Goal: Transaction & Acquisition: Subscribe to service/newsletter

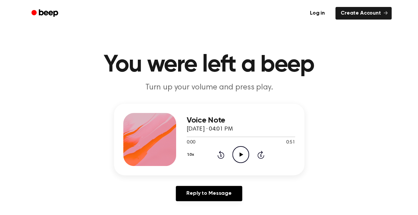
click at [245, 151] on icon "Play Audio" at bounding box center [240, 154] width 17 height 17
click at [241, 153] on icon "Play Audio" at bounding box center [240, 154] width 17 height 17
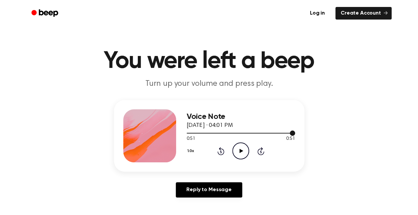
scroll to position [4, 0]
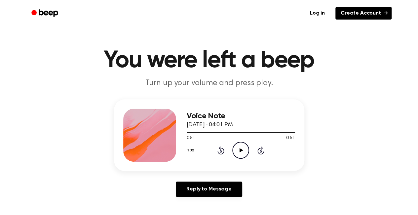
click at [348, 11] on link "Create Account" at bounding box center [364, 13] width 56 height 13
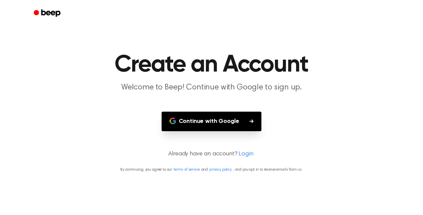
click at [199, 121] on button "Continue with Google" at bounding box center [212, 121] width 100 height 20
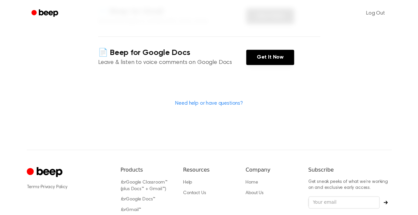
scroll to position [217, 0]
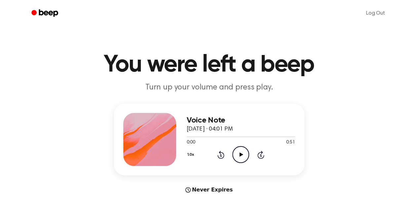
click at [241, 151] on icon "Play Audio" at bounding box center [240, 154] width 17 height 17
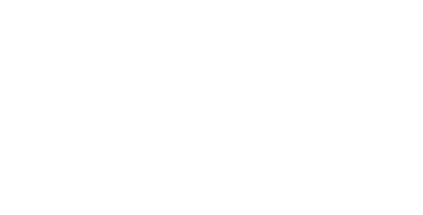
click at [261, 0] on html at bounding box center [211, 0] width 423 height 0
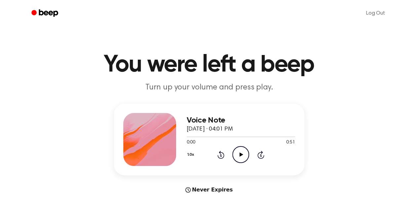
click at [242, 159] on icon "Play Audio" at bounding box center [240, 154] width 17 height 17
drag, startPoint x: 186, startPoint y: 137, endPoint x: 192, endPoint y: 137, distance: 5.6
click at [192, 137] on div at bounding box center [241, 136] width 108 height 5
click at [195, 135] on div at bounding box center [241, 136] width 108 height 5
